Goal: Task Accomplishment & Management: Use online tool/utility

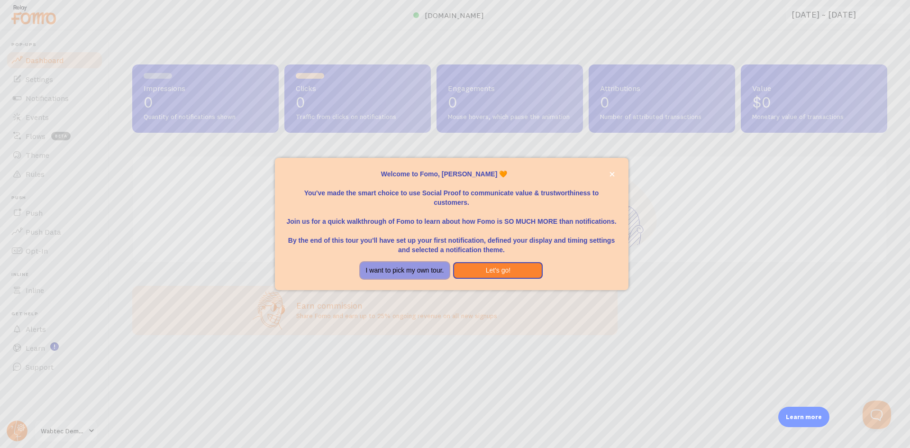
click at [405, 272] on button "I want to pick my own tour." at bounding box center [405, 270] width 90 height 17
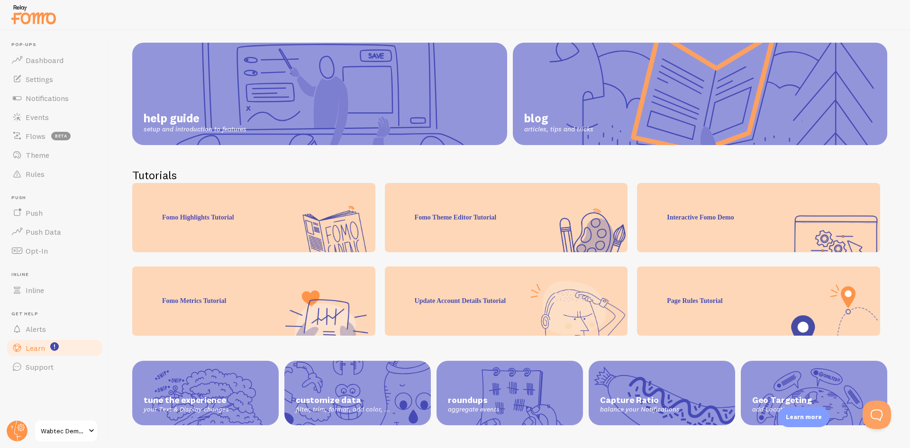
scroll to position [78, 0]
click at [329, 232] on div "Fomo Highlights Tutorial" at bounding box center [253, 217] width 243 height 69
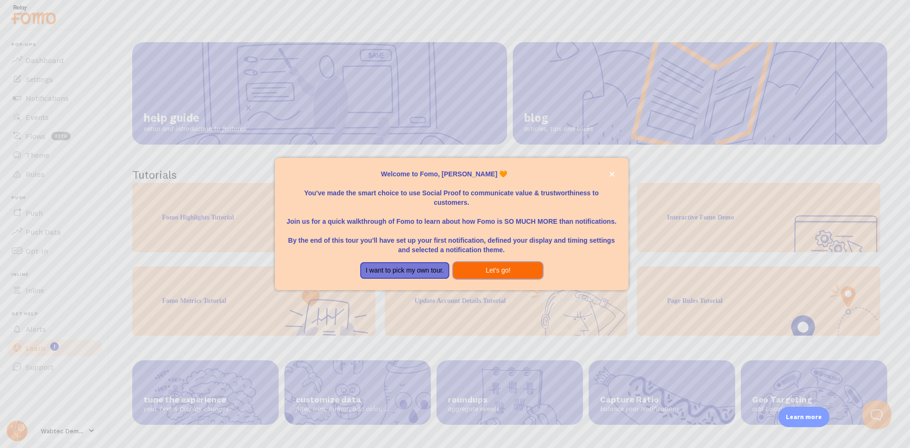
click at [485, 271] on button "Let's go!" at bounding box center [498, 270] width 90 height 17
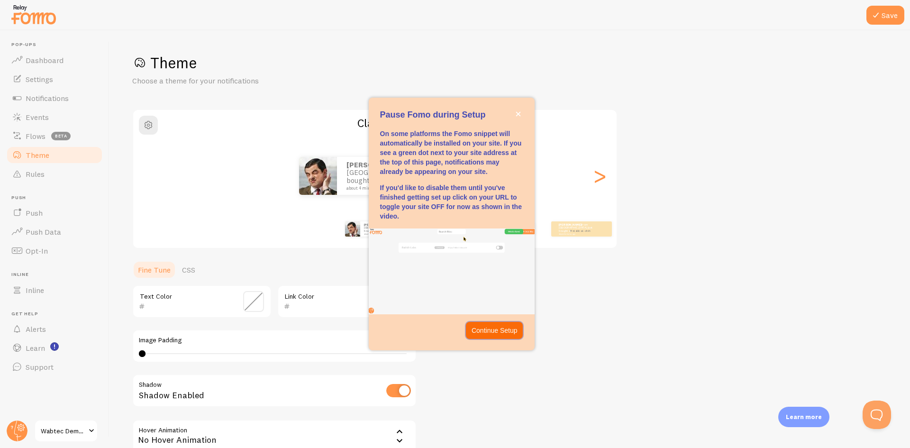
click at [505, 336] on button "Continue Setup" at bounding box center [494, 330] width 57 height 17
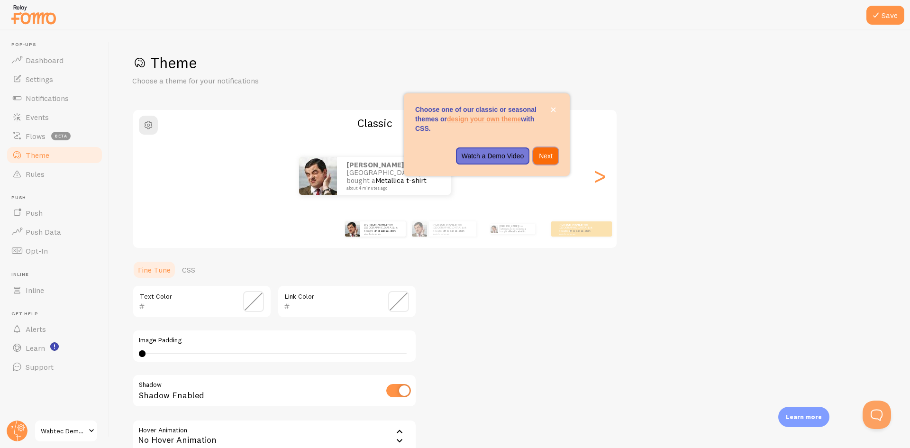
click at [542, 153] on p "Next" at bounding box center [546, 155] width 14 height 9
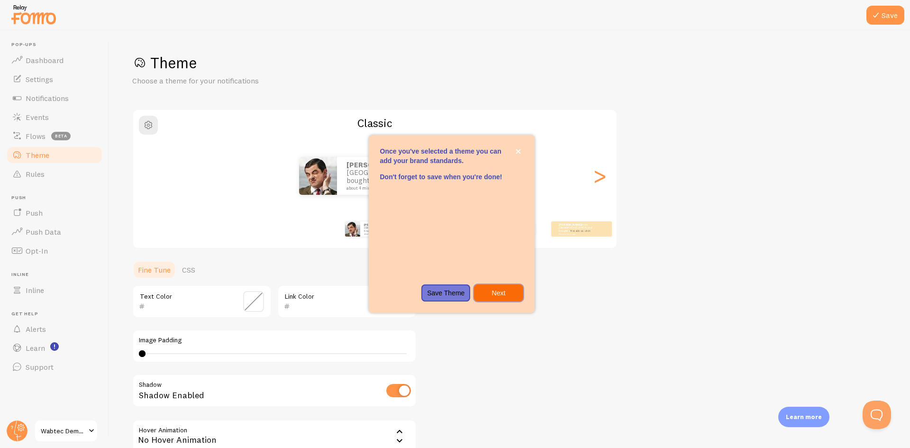
click at [504, 292] on p "Next" at bounding box center [497, 292] width 37 height 9
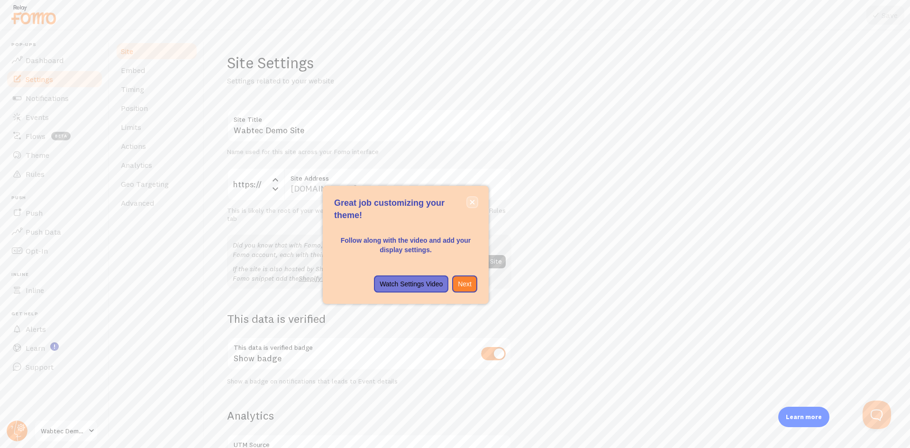
click at [472, 200] on icon "close," at bounding box center [471, 201] width 5 height 5
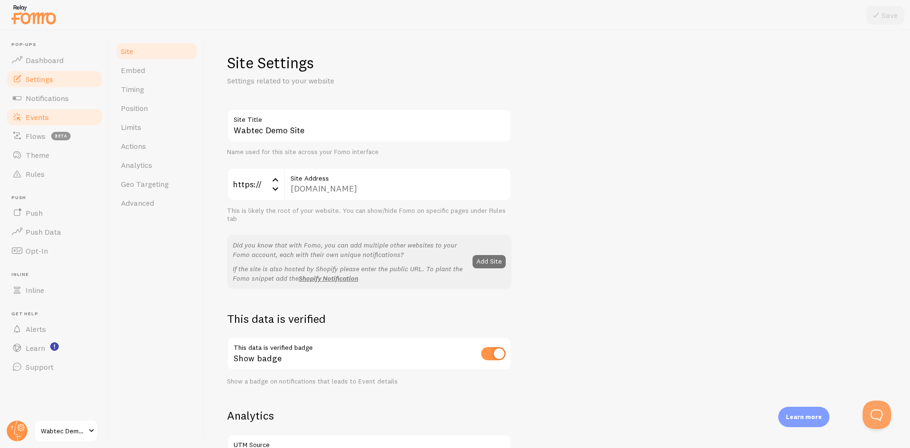
click at [41, 118] on span "Events" at bounding box center [37, 116] width 23 height 9
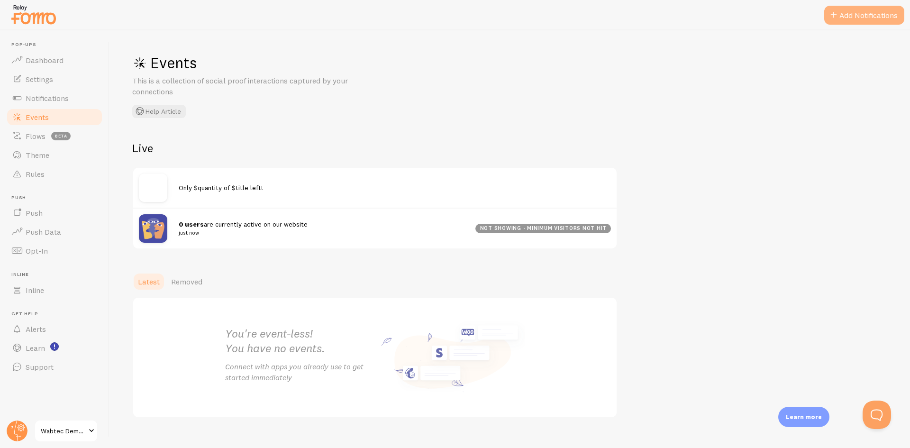
click at [878, 13] on button "Add Notifications" at bounding box center [864, 15] width 80 height 19
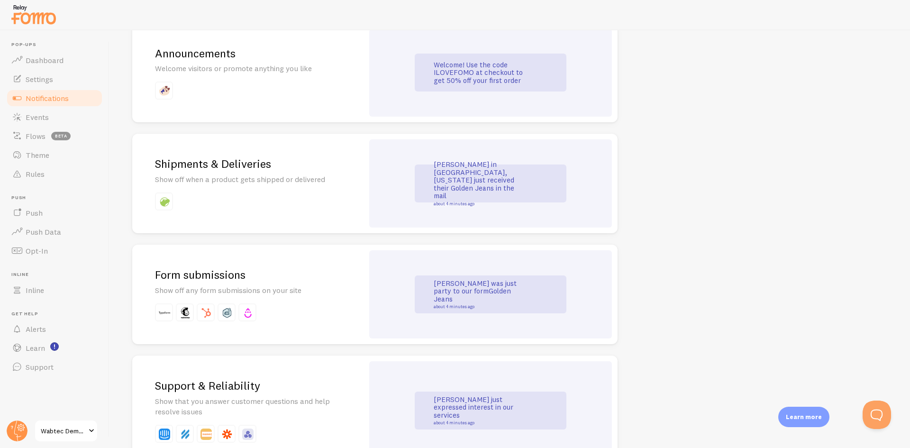
scroll to position [711, 0]
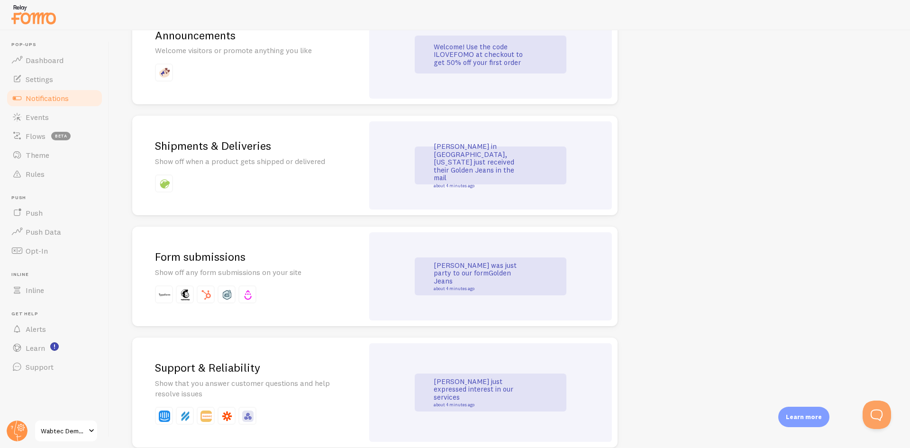
click at [508, 277] on p "[PERSON_NAME] was just party to our form Golden Jeans about 4 minutes ago" at bounding box center [480, 276] width 95 height 29
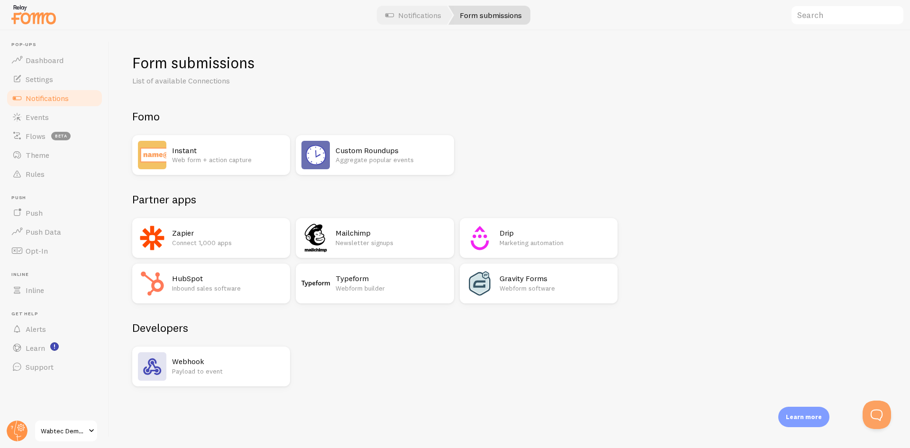
click at [215, 158] on p "Web form + action capture" at bounding box center [228, 159] width 112 height 9
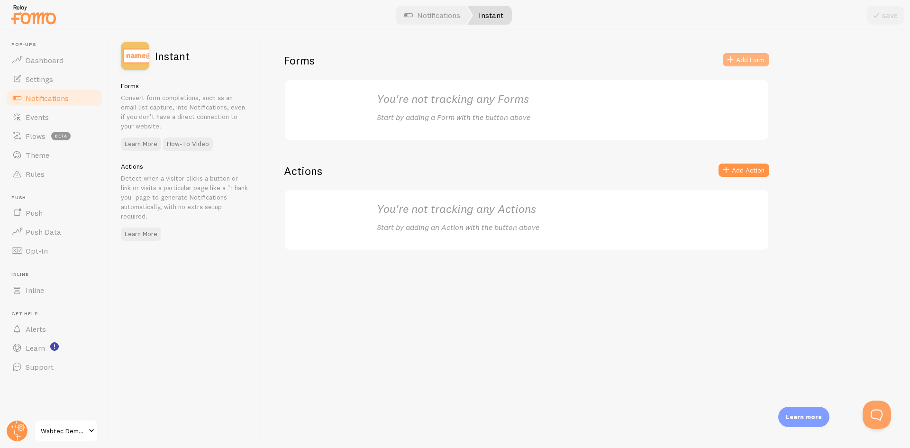
click at [731, 60] on span at bounding box center [729, 59] width 11 height 11
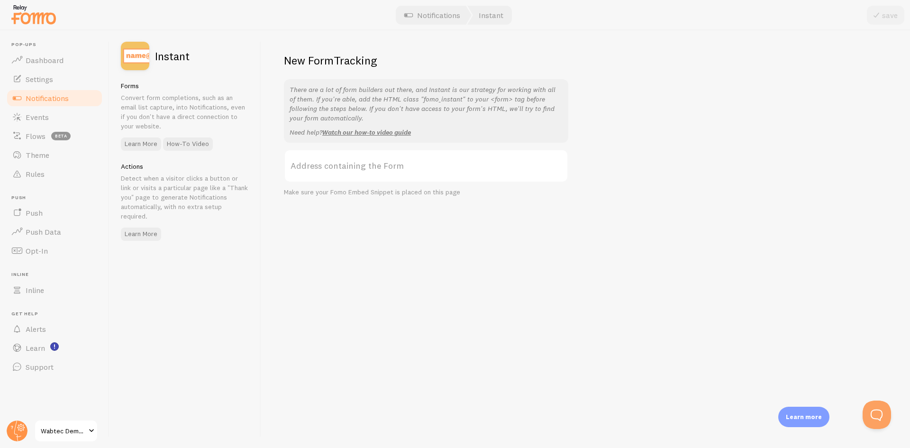
click at [364, 168] on label "Address containing the Form" at bounding box center [426, 165] width 284 height 33
click at [364, 168] on input "Address containing the Form" at bounding box center [426, 165] width 284 height 33
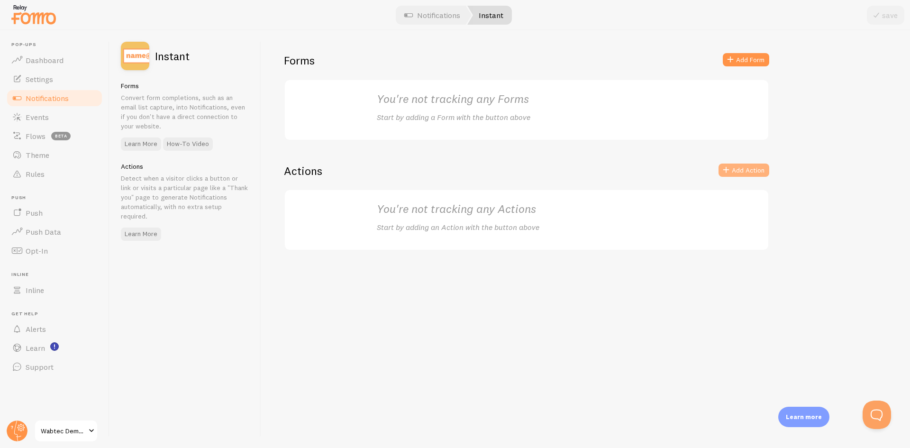
click at [733, 170] on button "Add Action" at bounding box center [743, 169] width 51 height 13
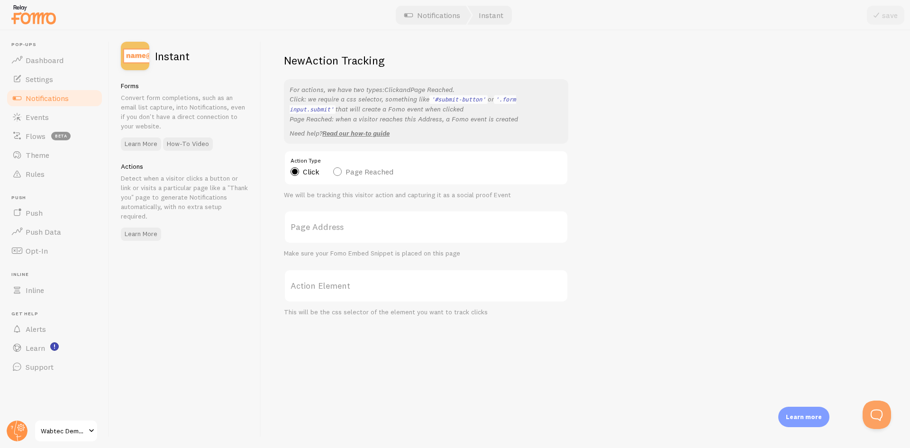
drag, startPoint x: 426, startPoint y: 98, endPoint x: 494, endPoint y: 120, distance: 71.3
click at [494, 120] on p "For actions, we have two types: Click and Page Reached . Click: we require a cs…" at bounding box center [425, 104] width 273 height 39
click at [678, 152] on div "New Action Tracking For actions, we have two types: Click and Page Reached . Cl…" at bounding box center [585, 238] width 649 height 417
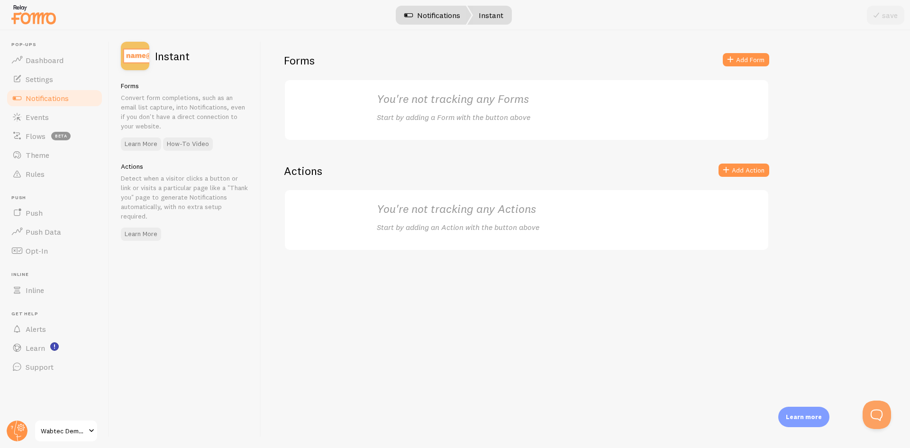
click at [406, 15] on span at bounding box center [408, 14] width 11 height 11
